Goal: Transaction & Acquisition: Download file/media

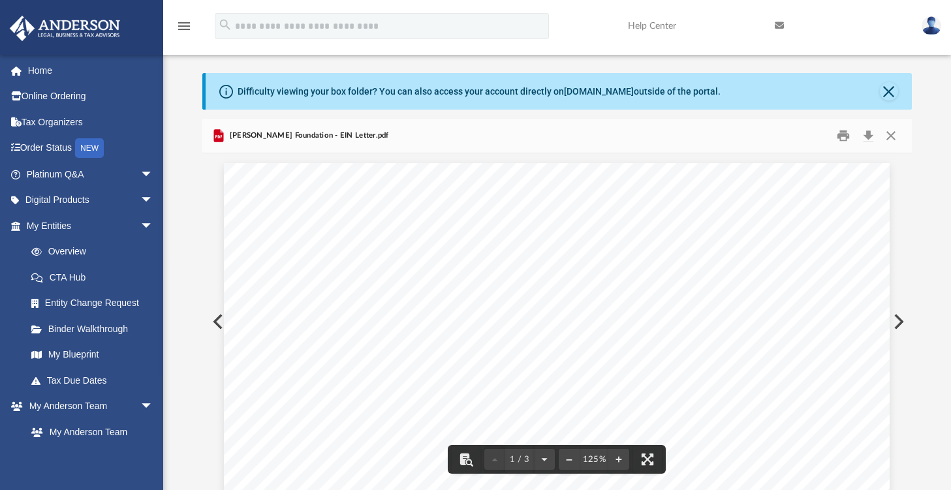
scroll to position [286, 699]
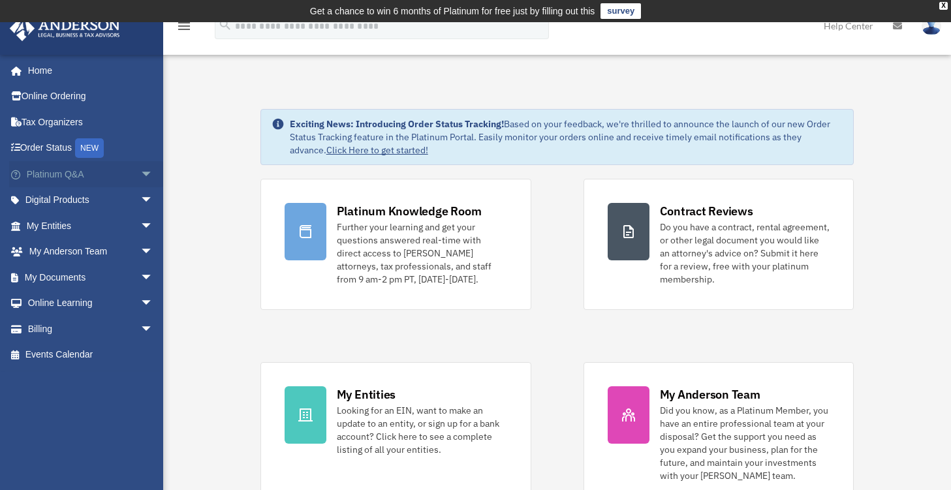
click at [140, 173] on span "arrow_drop_down" at bounding box center [153, 174] width 26 height 27
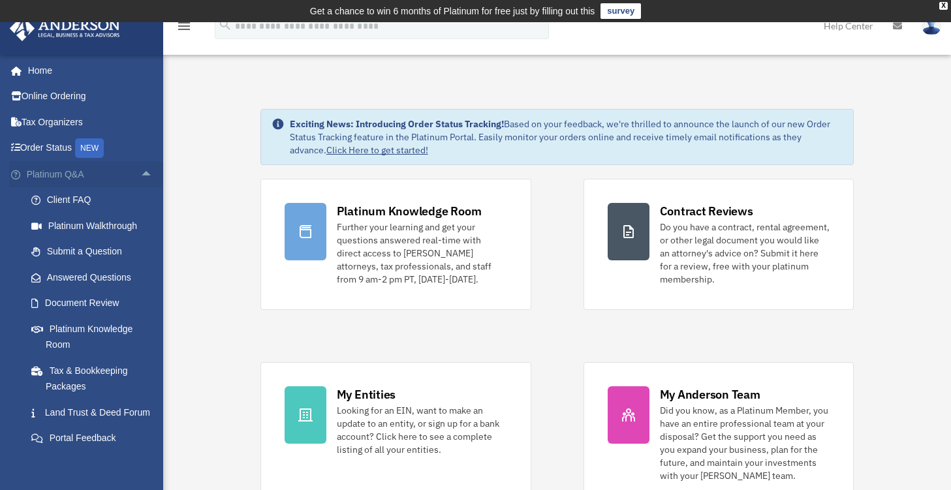
click at [140, 173] on span "arrow_drop_up" at bounding box center [153, 174] width 26 height 27
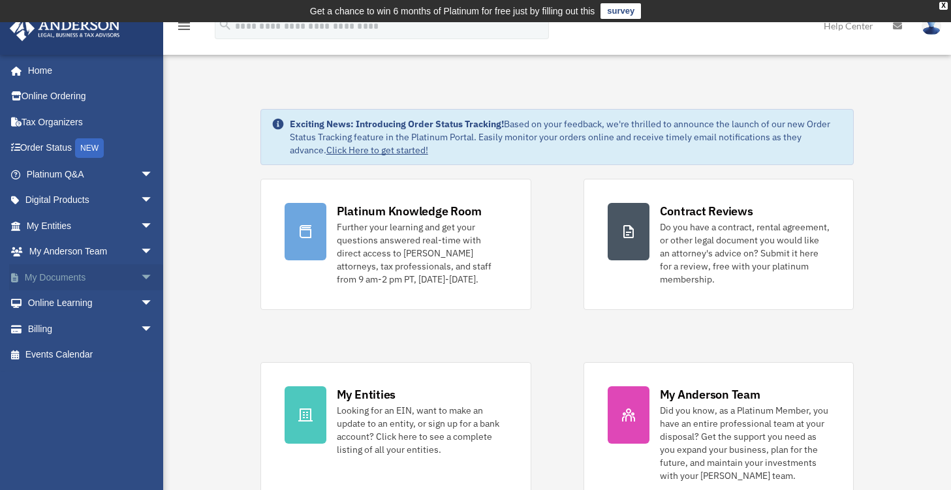
click at [112, 285] on link "My Documents arrow_drop_down" at bounding box center [91, 277] width 164 height 26
click at [140, 281] on span "arrow_drop_down" at bounding box center [153, 277] width 26 height 27
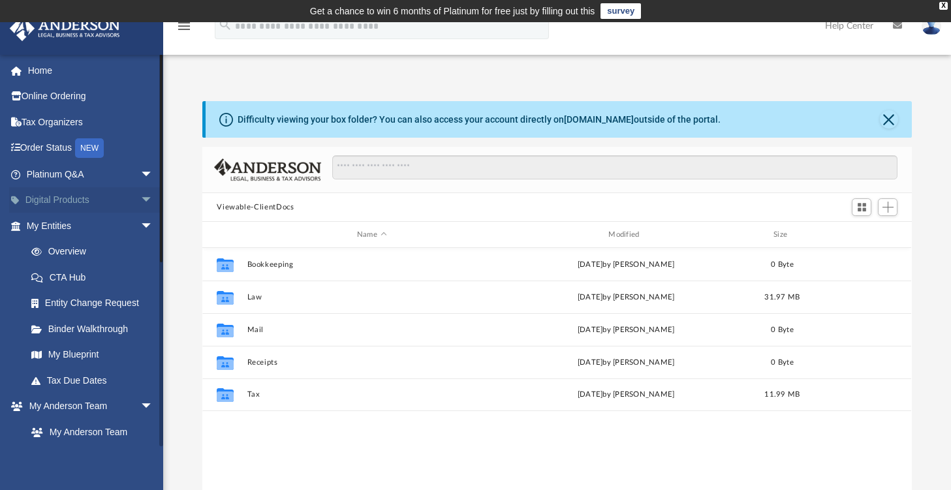
scroll to position [286, 699]
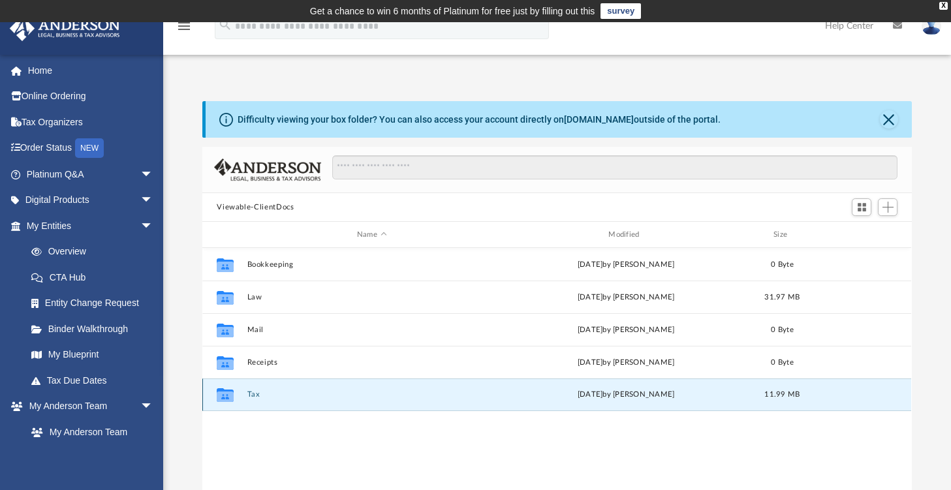
click at [253, 399] on button "Tax" at bounding box center [371, 394] width 249 height 8
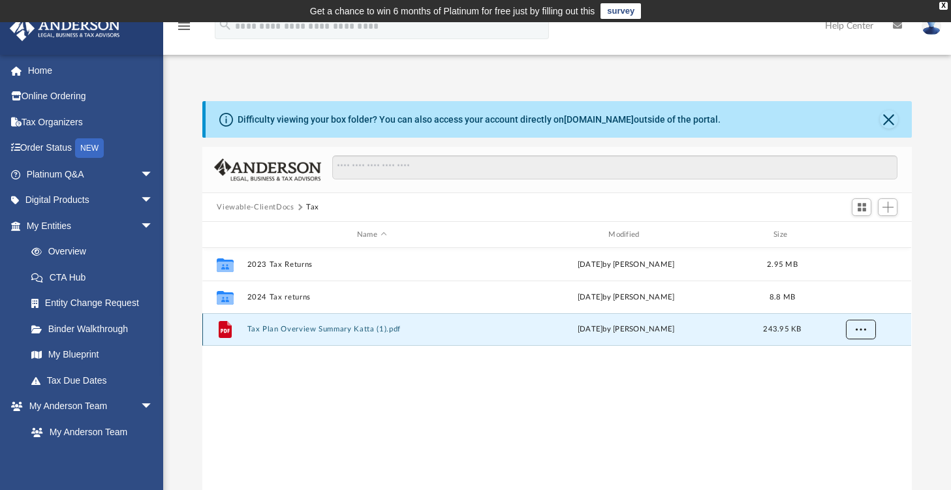
click at [856, 330] on span "More options" at bounding box center [861, 329] width 10 height 7
click at [851, 381] on li "Download" at bounding box center [849, 376] width 38 height 14
click at [174, 78] on div "Difficulty viewing your box folder? You can also access your account directly o…" at bounding box center [557, 296] width 788 height 444
